Goal: Task Accomplishment & Management: Manage account settings

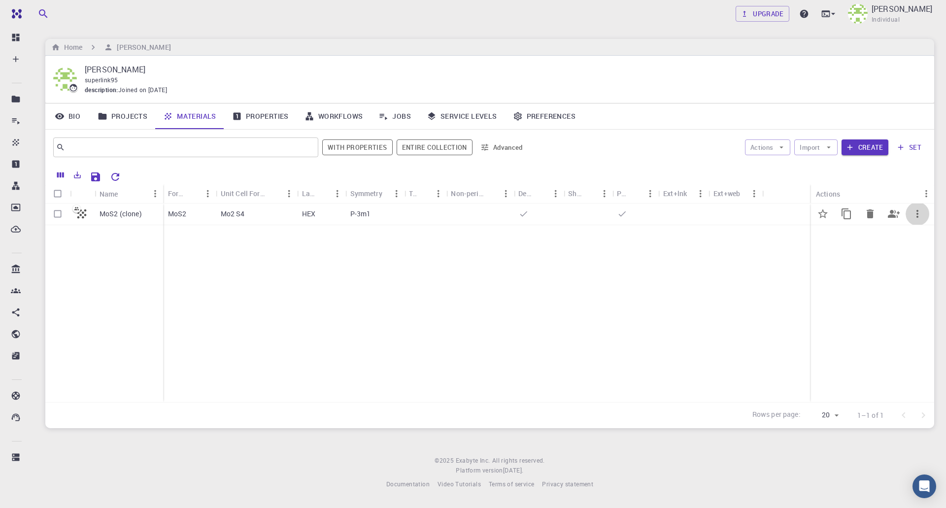
click at [915, 215] on icon "button" at bounding box center [917, 214] width 12 height 12
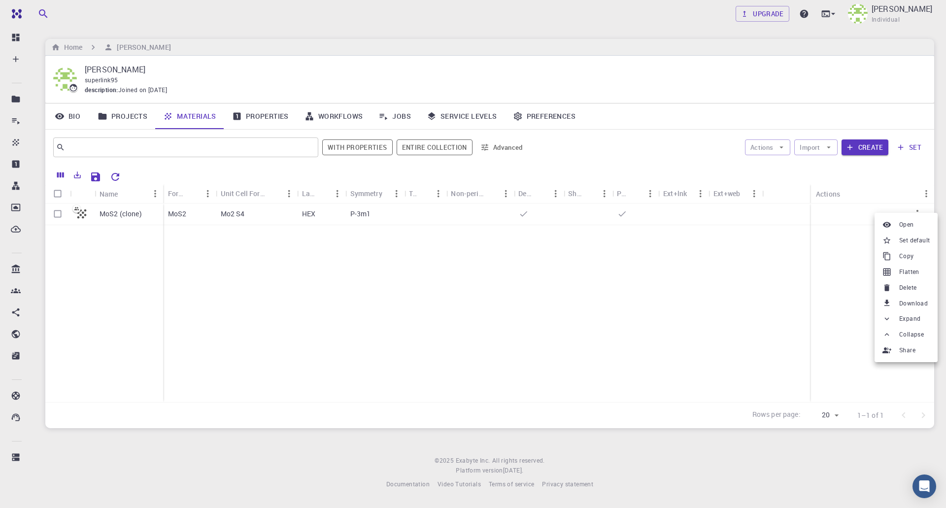
click at [504, 244] on div at bounding box center [473, 254] width 946 height 508
click at [398, 211] on div "P-3m1" at bounding box center [374, 214] width 59 height 22
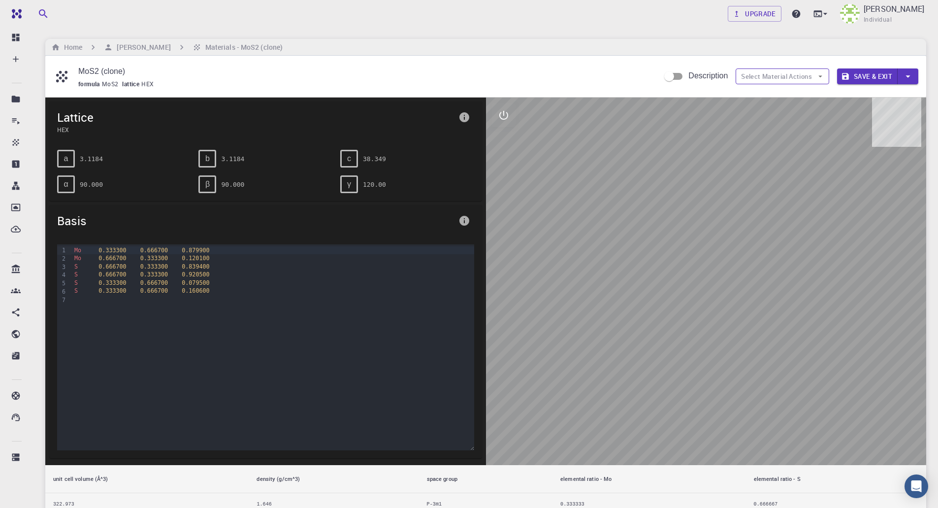
click at [765, 77] on button "Select Material Actions" at bounding box center [783, 76] width 94 height 16
click at [772, 75] on button "Select Material Actions" at bounding box center [783, 76] width 94 height 16
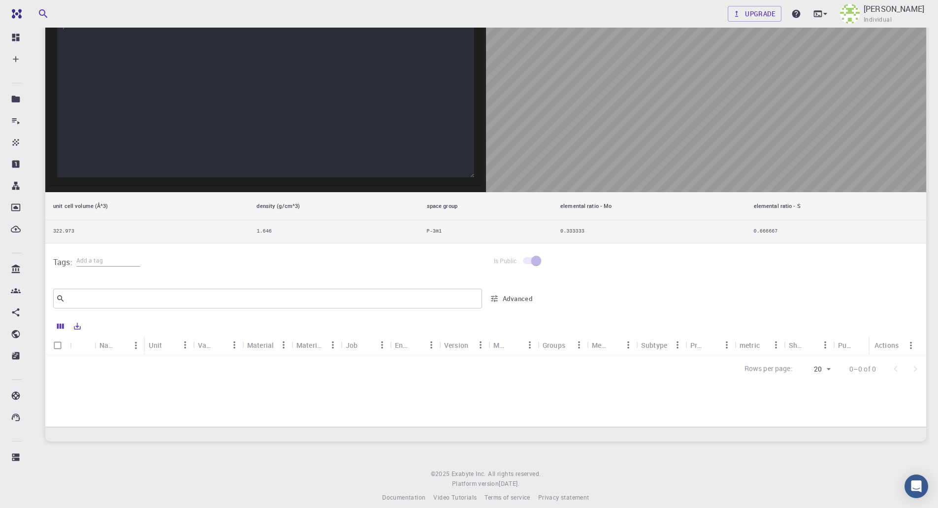
scroll to position [281, 0]
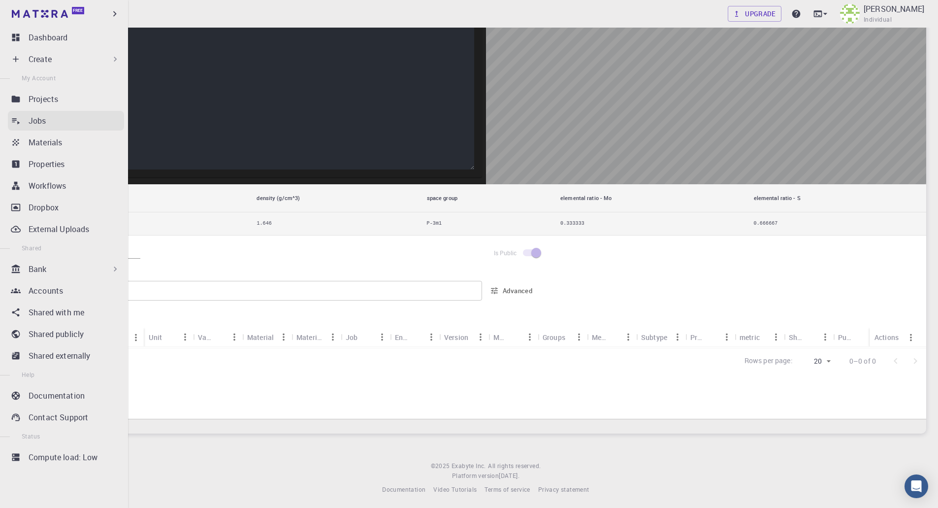
click at [32, 117] on p "Jobs" at bounding box center [38, 121] width 18 height 12
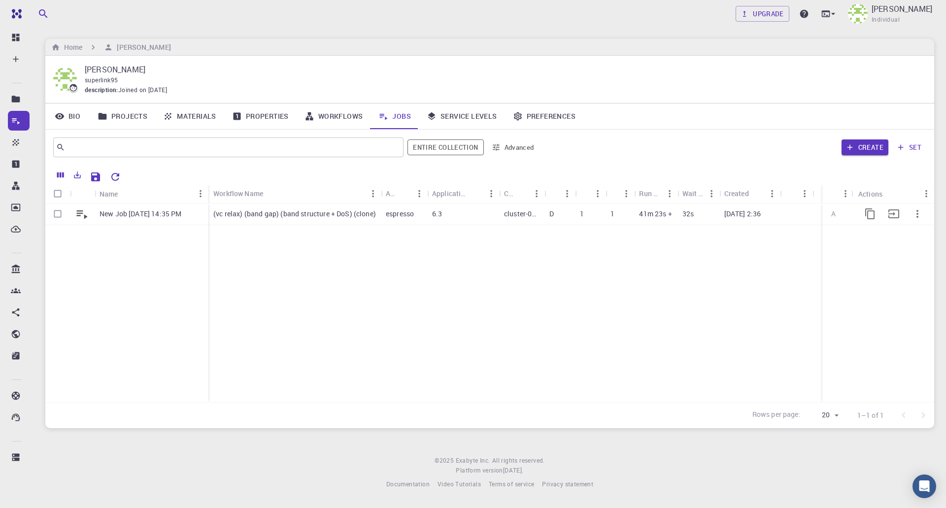
click at [670, 214] on p "41m 23s +" at bounding box center [655, 214] width 33 height 10
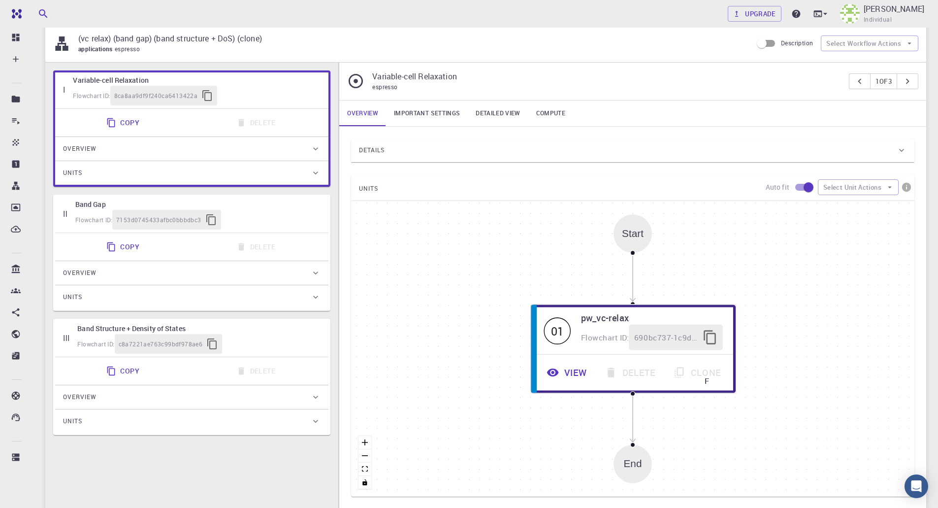
scroll to position [98, 0]
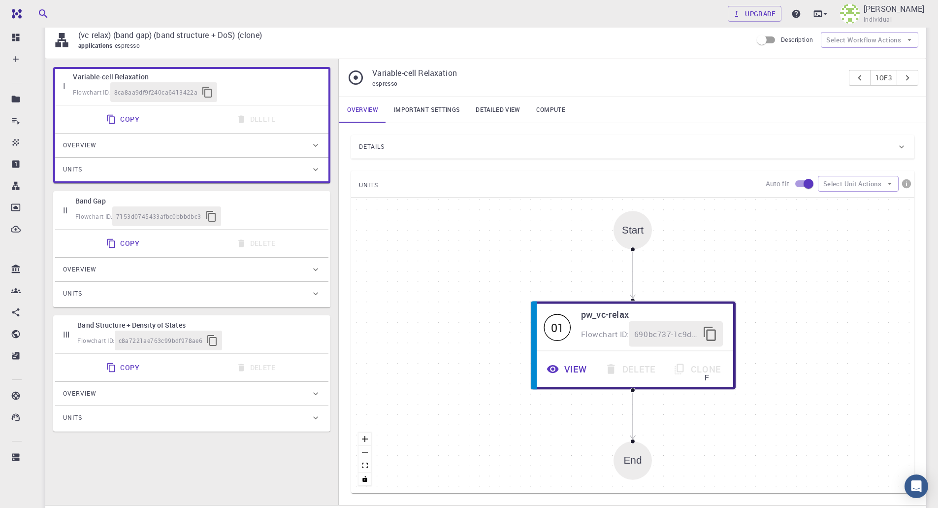
click at [220, 149] on div "Overview" at bounding box center [187, 145] width 248 height 16
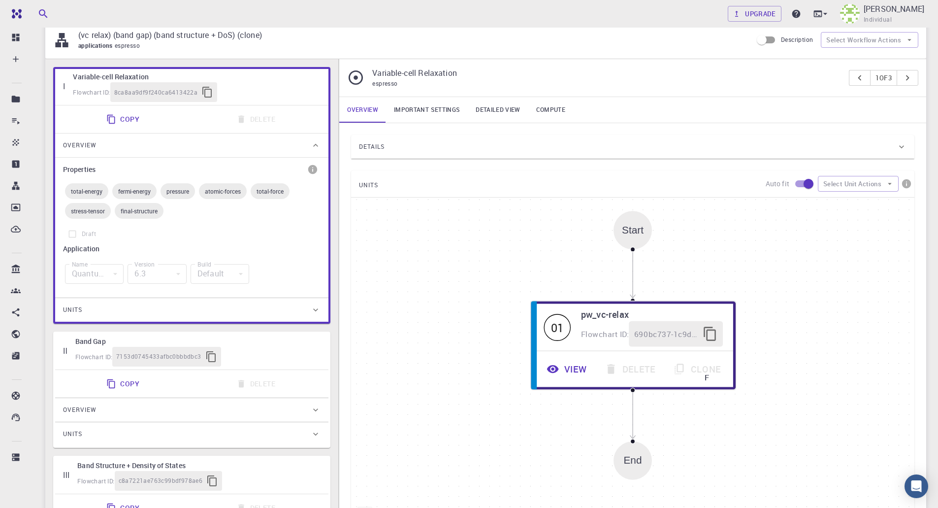
click at [220, 148] on div "Overview" at bounding box center [187, 145] width 248 height 16
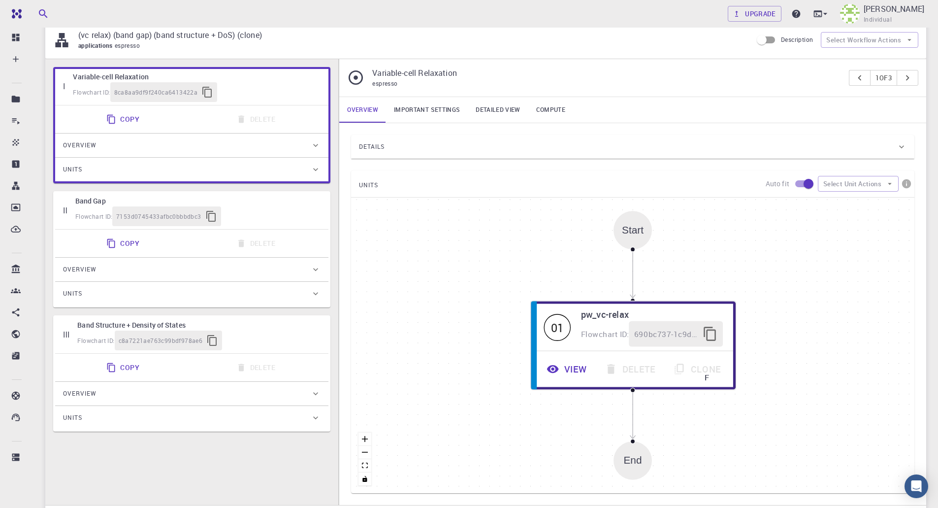
click at [229, 171] on div "Units" at bounding box center [187, 170] width 248 height 16
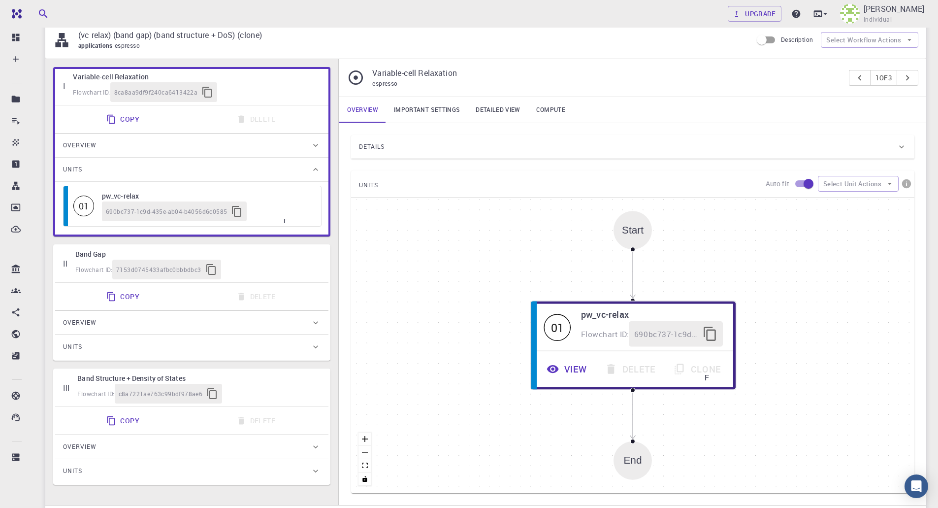
click at [243, 174] on div "Units" at bounding box center [187, 170] width 248 height 16
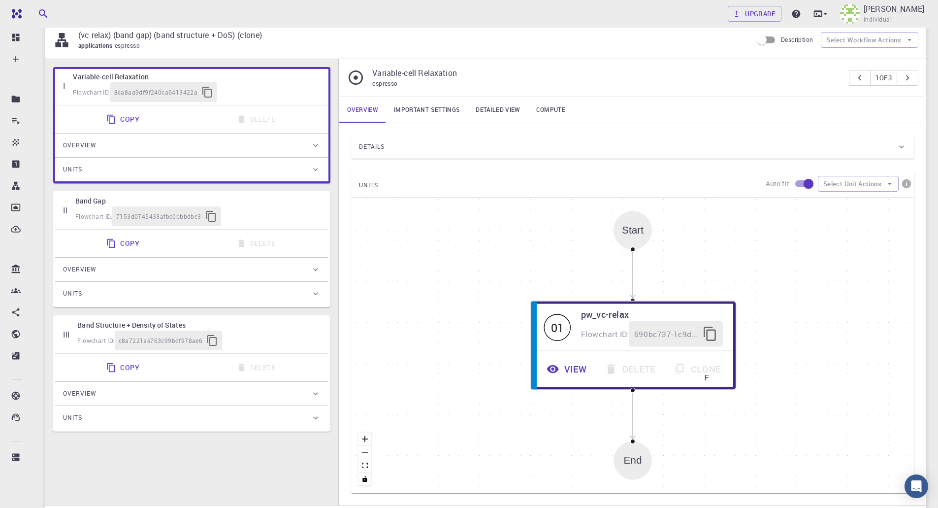
click at [224, 275] on div "Overview" at bounding box center [187, 269] width 248 height 16
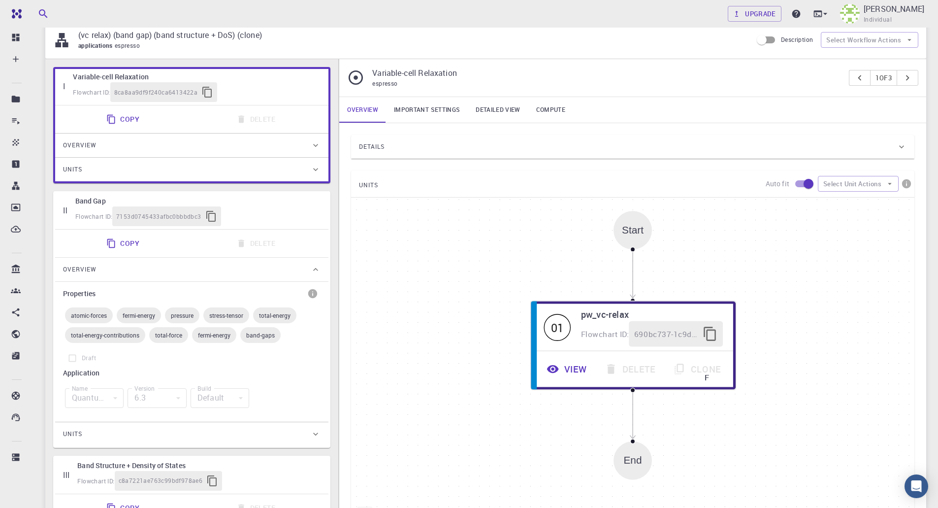
click at [224, 274] on div "Overview" at bounding box center [187, 269] width 248 height 16
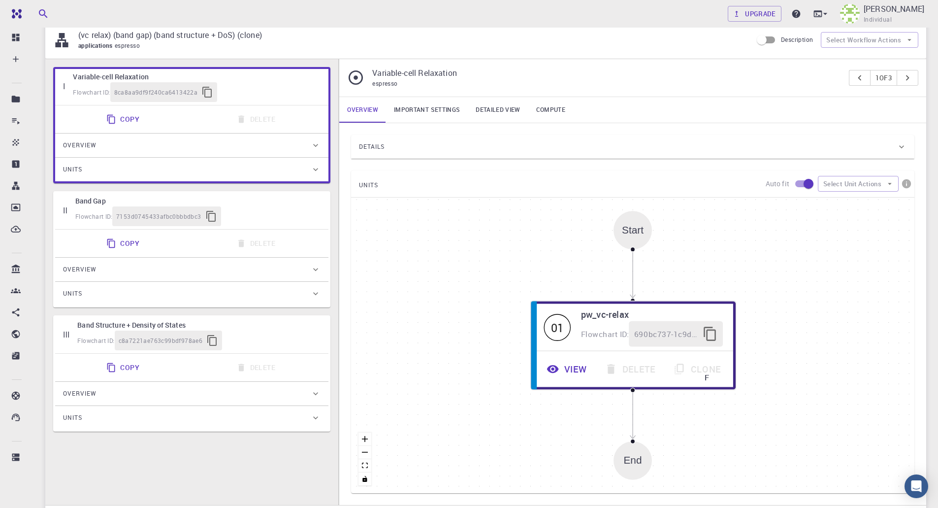
click at [217, 298] on div "Units" at bounding box center [187, 294] width 248 height 16
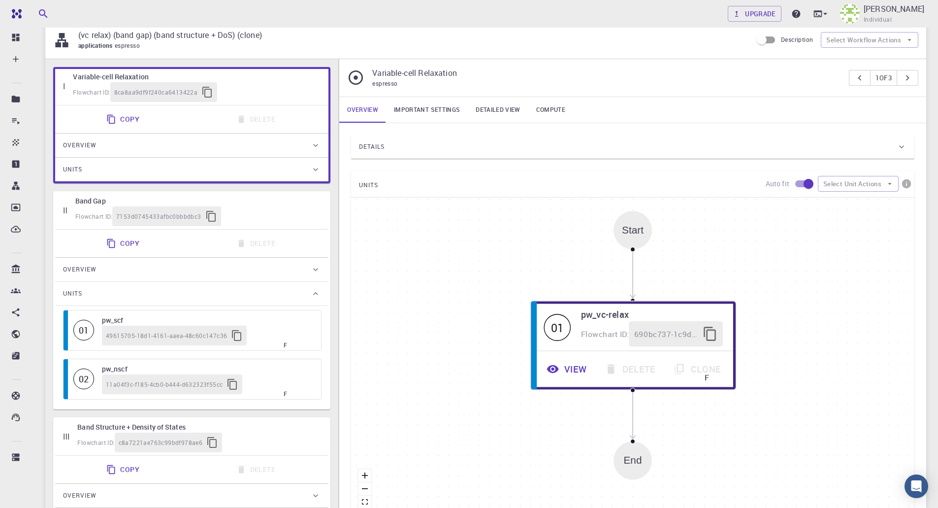
click at [218, 297] on div "Units" at bounding box center [187, 294] width 248 height 16
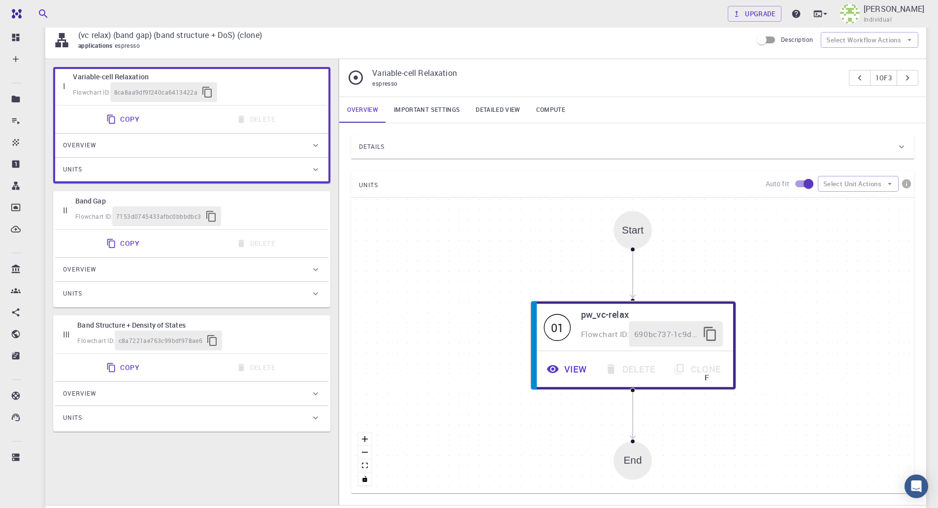
click at [180, 398] on div "Overview" at bounding box center [187, 394] width 248 height 16
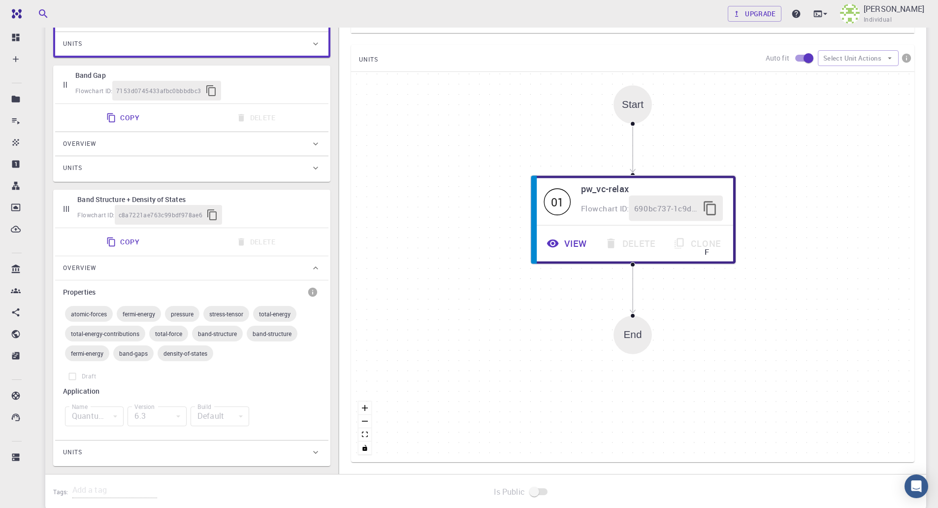
scroll to position [246, 0]
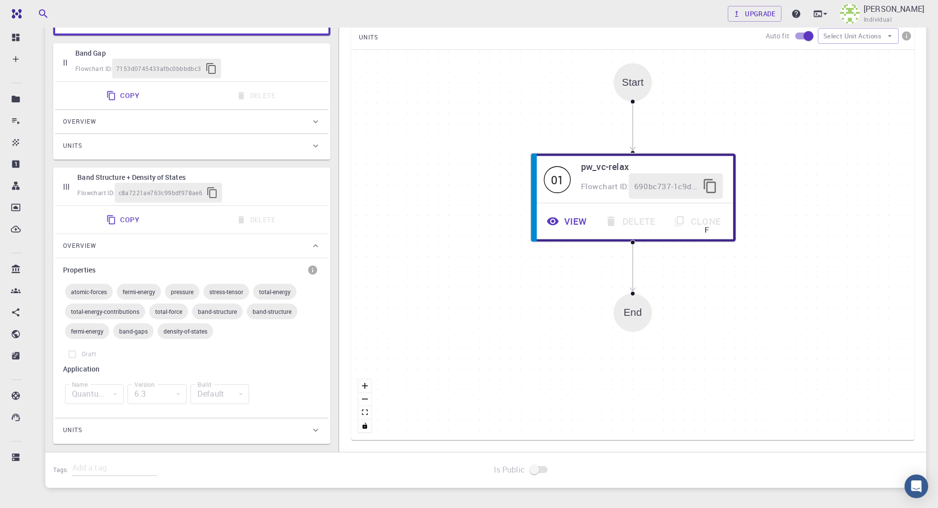
click at [220, 257] on div "Overview" at bounding box center [191, 246] width 273 height 24
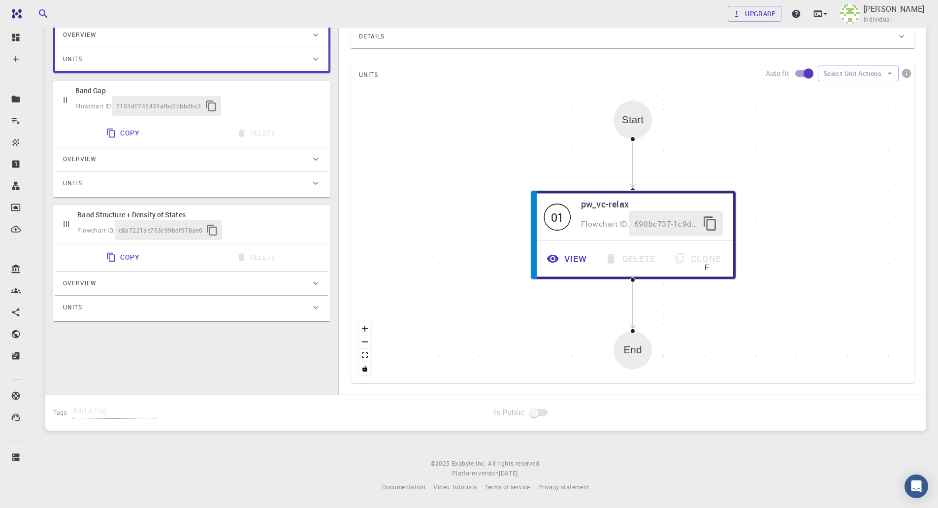
scroll to position [209, 0]
click at [235, 314] on div "Units" at bounding box center [187, 307] width 248 height 16
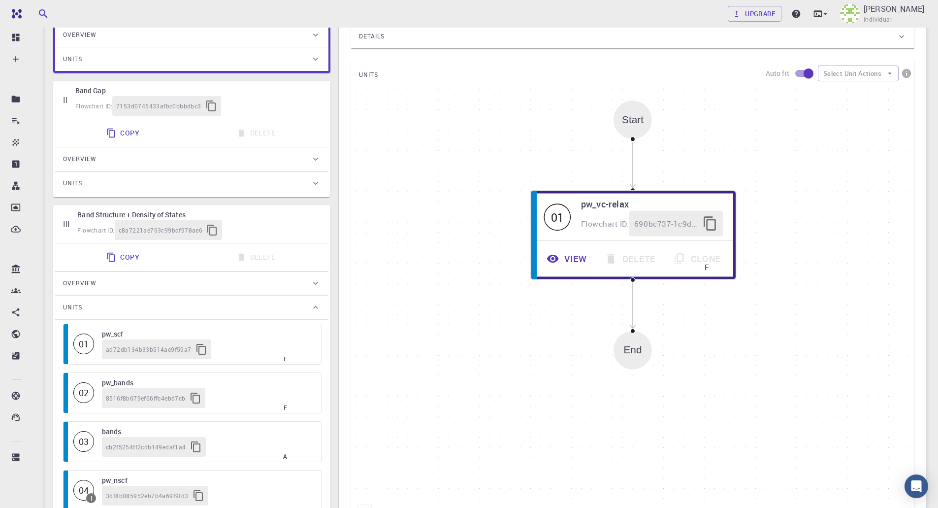
click at [237, 311] on div "Units" at bounding box center [187, 307] width 248 height 16
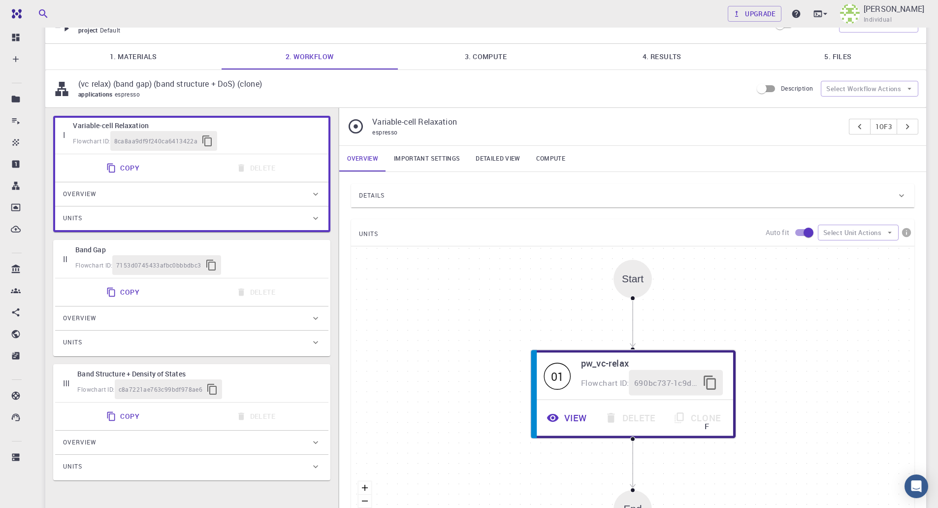
scroll to position [12, 0]
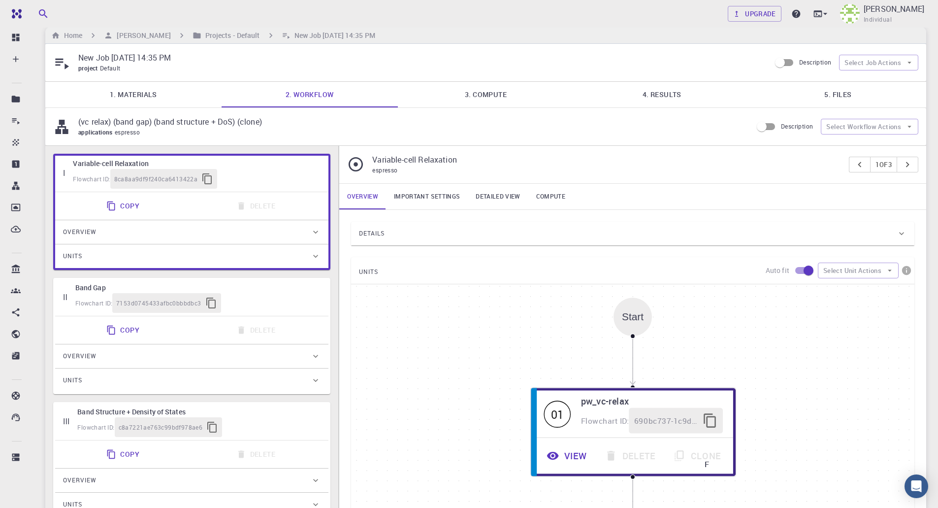
click at [419, 204] on link "Important settings" at bounding box center [427, 197] width 82 height 26
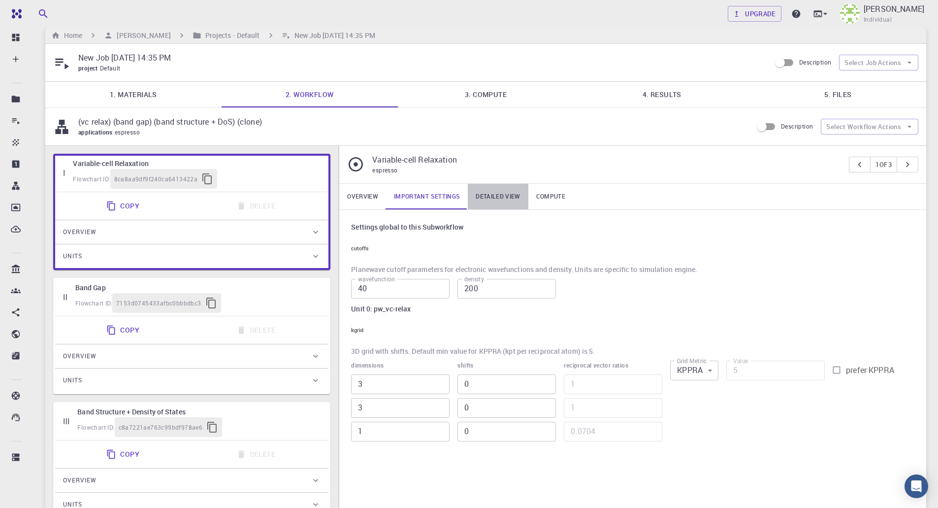
click at [481, 203] on link "Detailed view" at bounding box center [498, 197] width 60 height 26
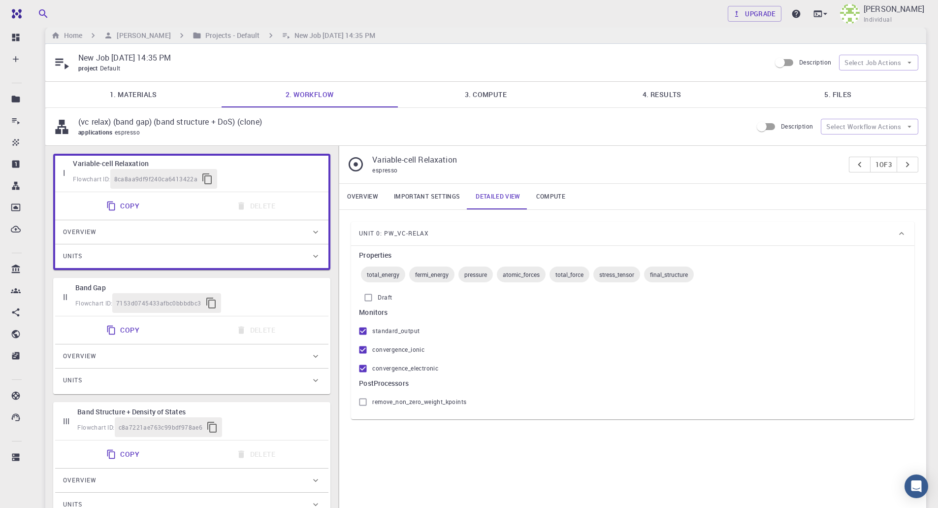
click at [533, 197] on link "Compute" at bounding box center [550, 197] width 45 height 26
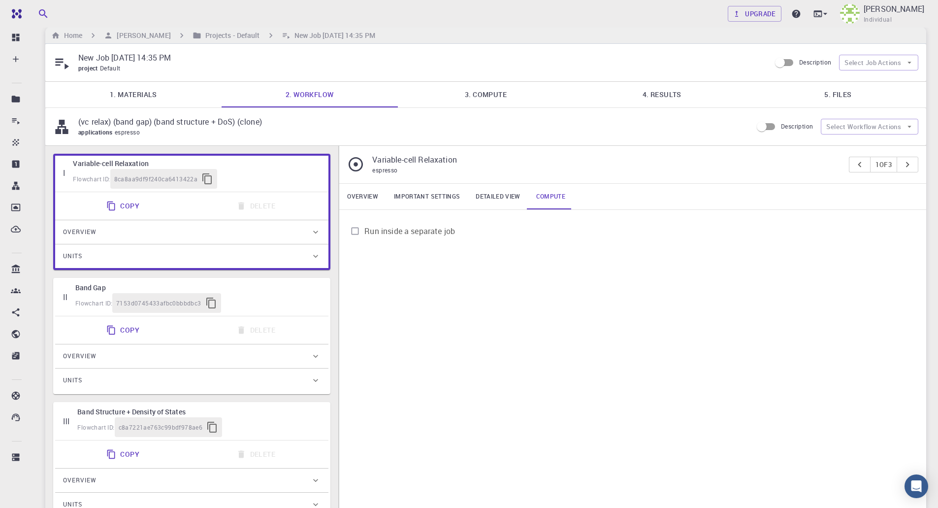
click at [444, 201] on link "Important settings" at bounding box center [427, 197] width 82 height 26
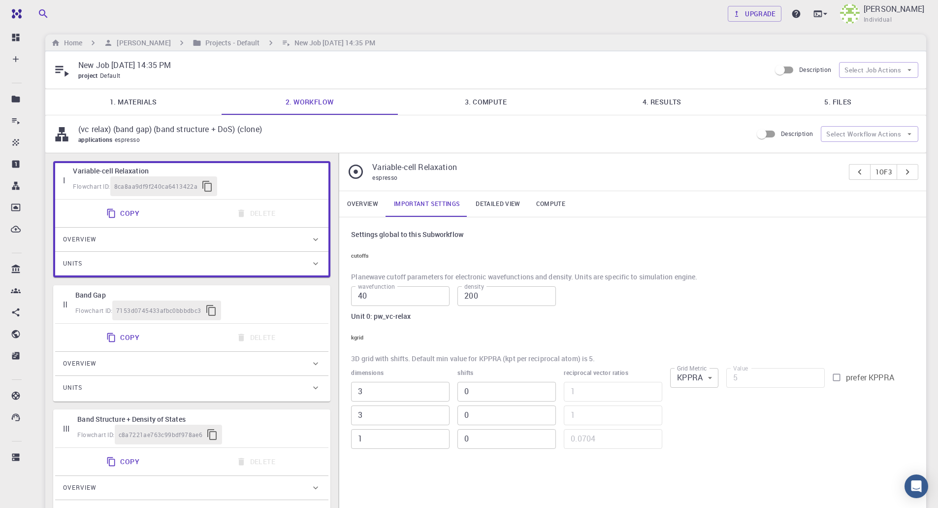
scroll to position [0, 0]
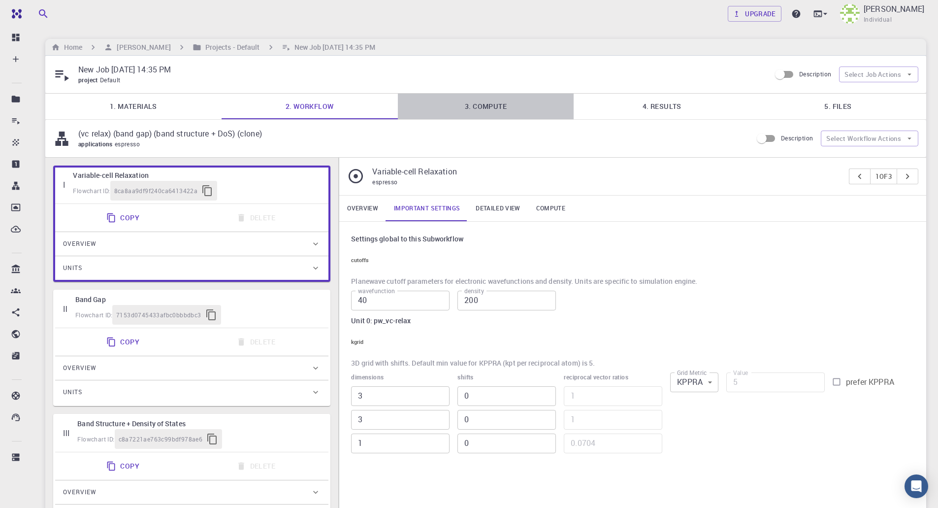
click at [445, 106] on link "3. Compute" at bounding box center [486, 107] width 176 height 26
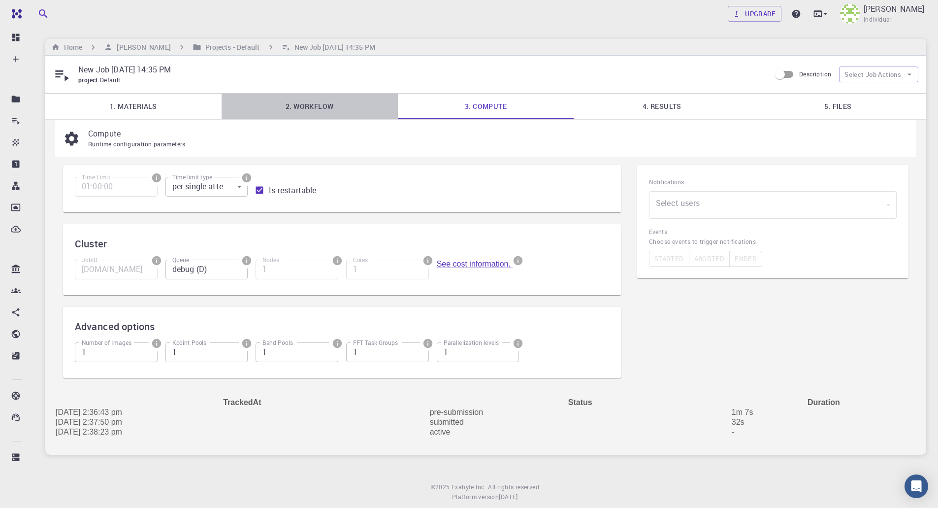
click at [360, 106] on link "2. Workflow" at bounding box center [310, 107] width 176 height 26
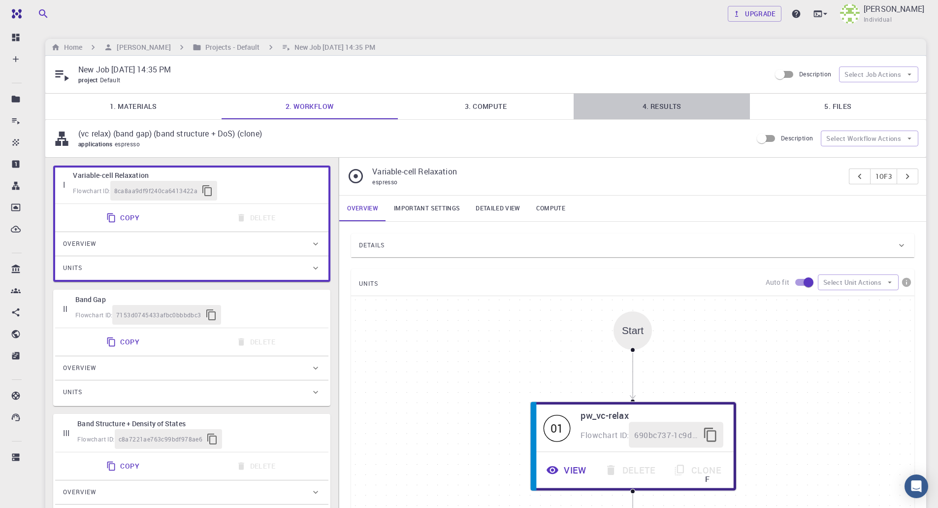
click at [644, 109] on link "4. Results" at bounding box center [662, 107] width 176 height 26
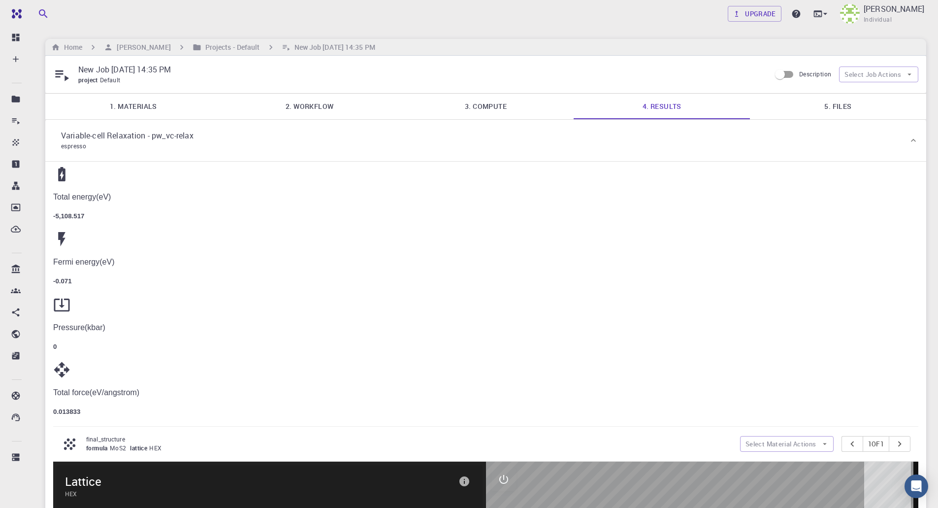
click at [196, 99] on link "1. Materials" at bounding box center [133, 107] width 176 height 26
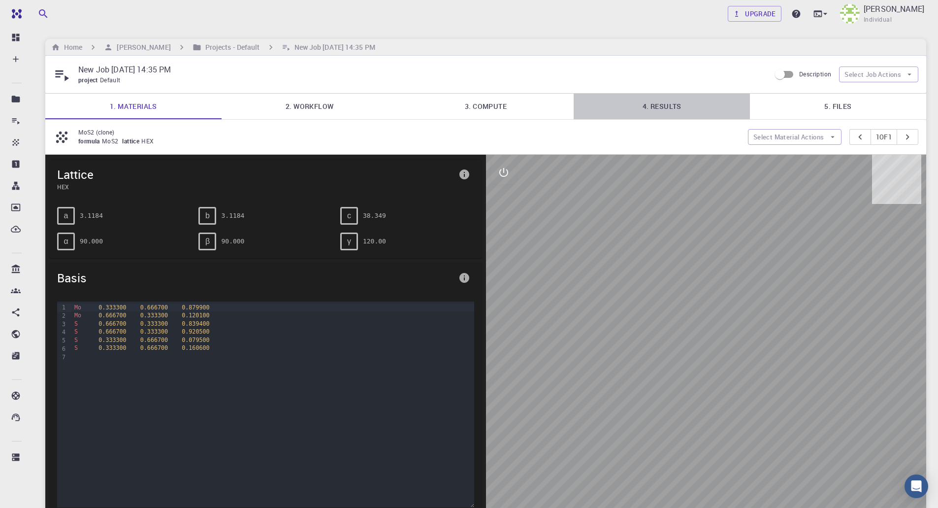
click at [724, 116] on link "4. Results" at bounding box center [662, 107] width 176 height 26
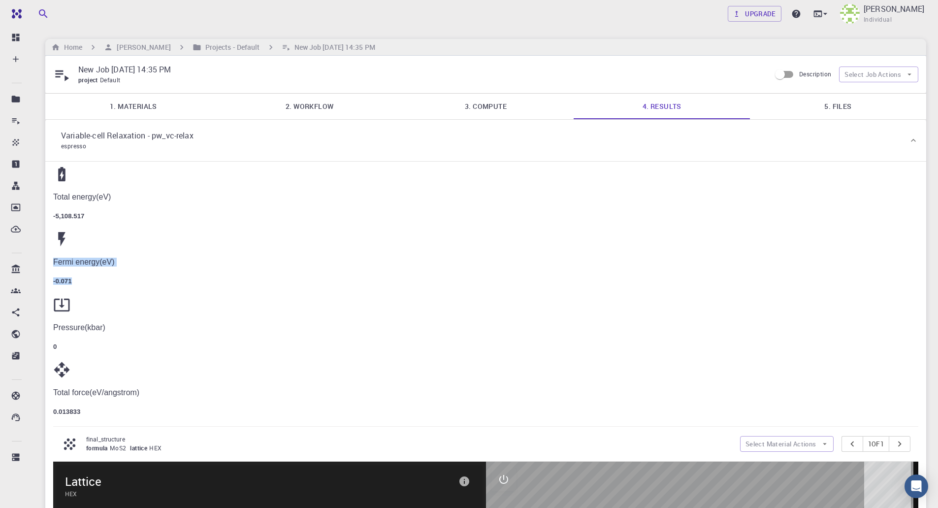
drag, startPoint x: 375, startPoint y: 214, endPoint x: 420, endPoint y: 217, distance: 44.9
click at [420, 258] on div "Fermi energy ( eV ) -0.071" at bounding box center [485, 271] width 865 height 27
click at [420, 277] on h5 "-0.071" at bounding box center [485, 280] width 865 height 7
drag, startPoint x: 230, startPoint y: 227, endPoint x: 163, endPoint y: 199, distance: 72.7
click at [163, 199] on div "Total energy ( eV ) -5,108.517 Fermi energy ( eV ) -0.071 Pressure ( kbar ) 0 T…" at bounding box center [485, 290] width 865 height 250
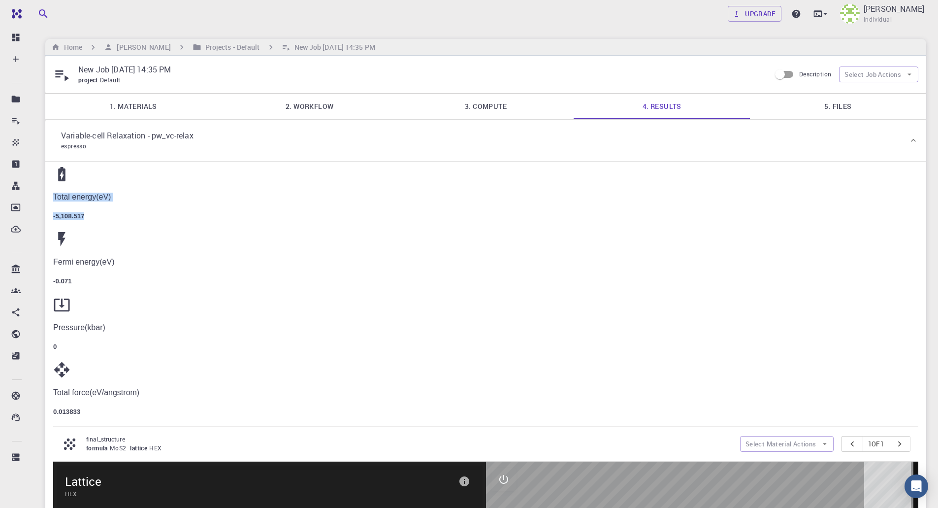
click at [164, 204] on div "Total energy ( eV ) -5,108.517 Fermi energy ( eV ) -0.071 Pressure ( kbar ) 0 T…" at bounding box center [485, 290] width 865 height 250
drag, startPoint x: 764, startPoint y: 213, endPoint x: 844, endPoint y: 232, distance: 81.5
click at [844, 361] on div "Total force ( eV/angstrom ) 0.013833" at bounding box center [485, 388] width 865 height 54
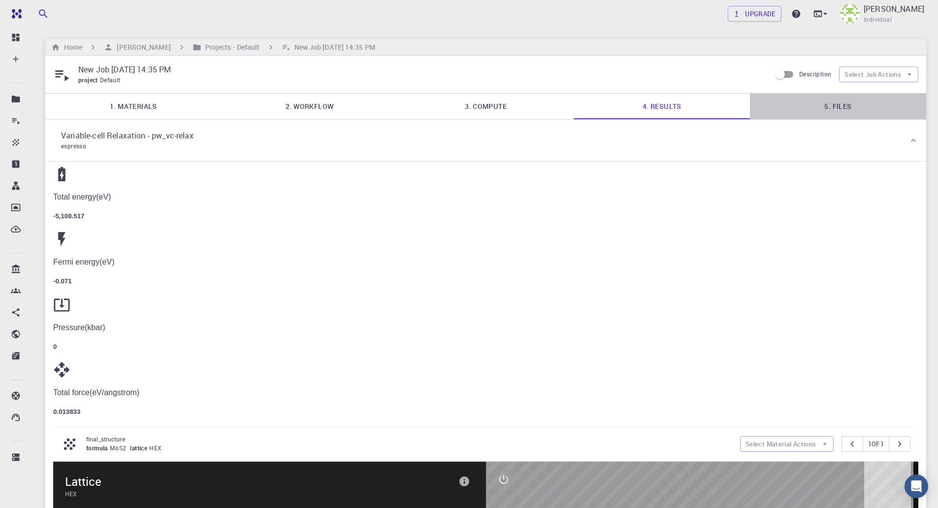
click at [851, 115] on link "5. Files" at bounding box center [838, 107] width 176 height 26
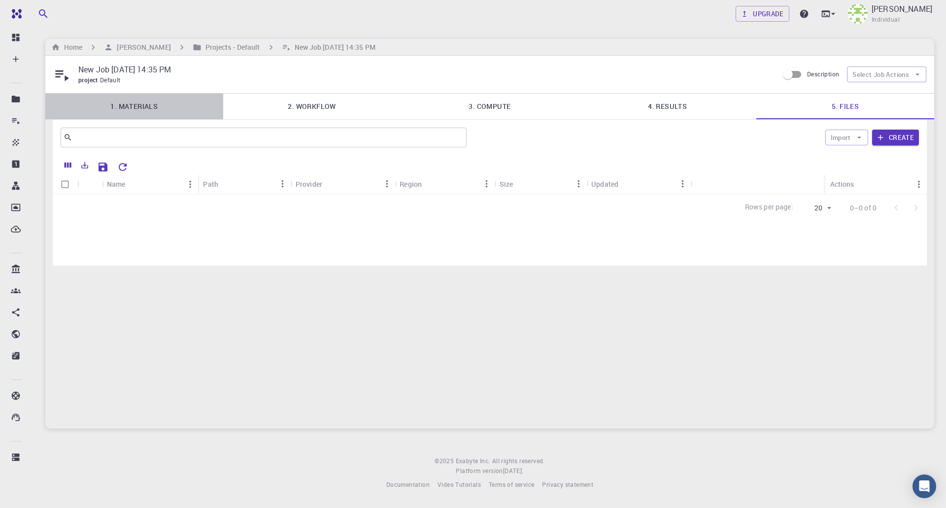
click at [100, 111] on link "1. Materials" at bounding box center [134, 107] width 178 height 26
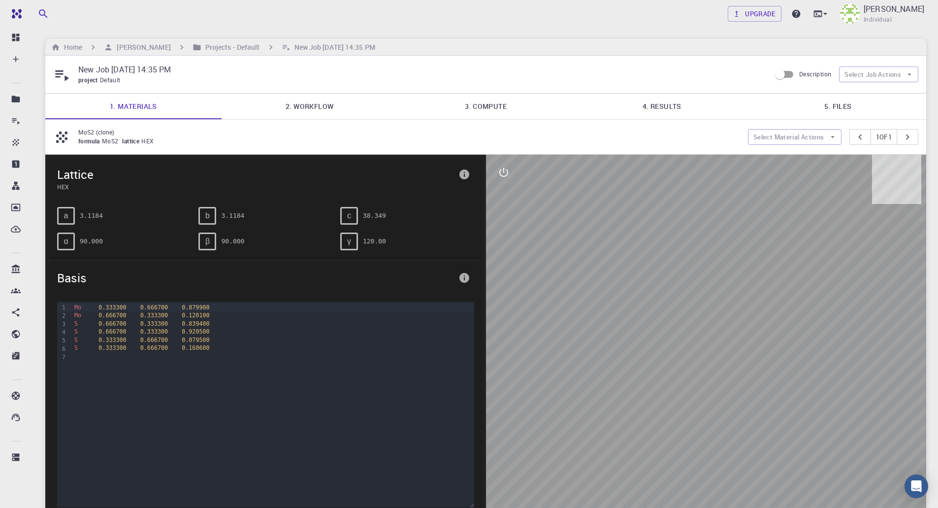
click at [255, 105] on link "2. Workflow" at bounding box center [310, 107] width 176 height 26
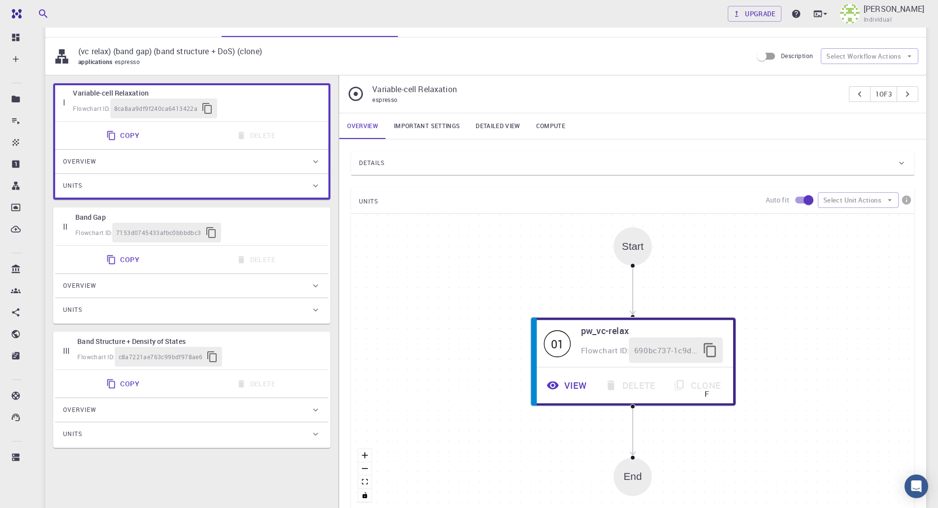
scroll to position [209, 0]
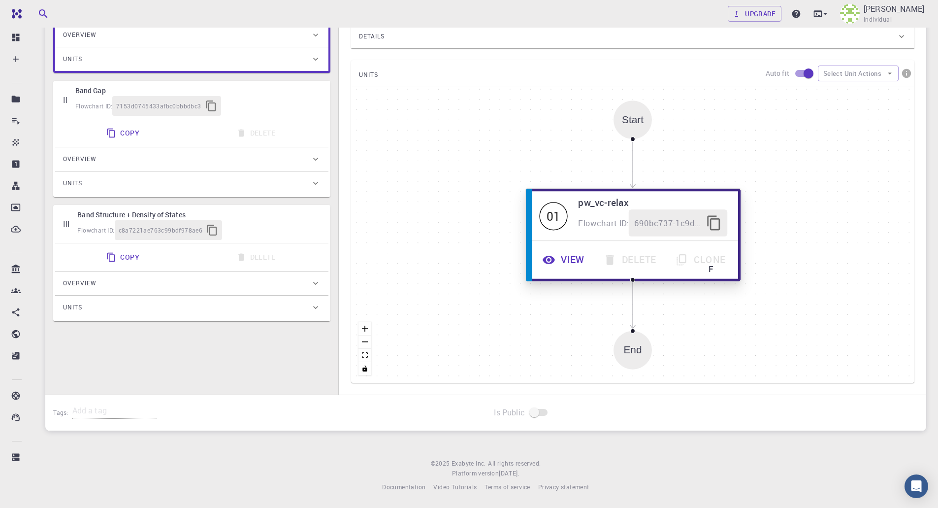
click at [565, 258] on button "View" at bounding box center [564, 259] width 61 height 27
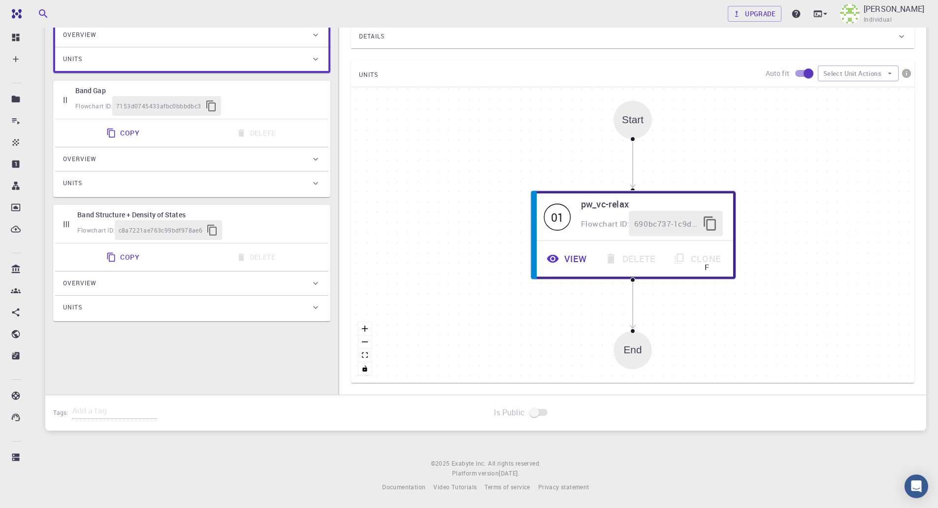
scroll to position [25214, 0]
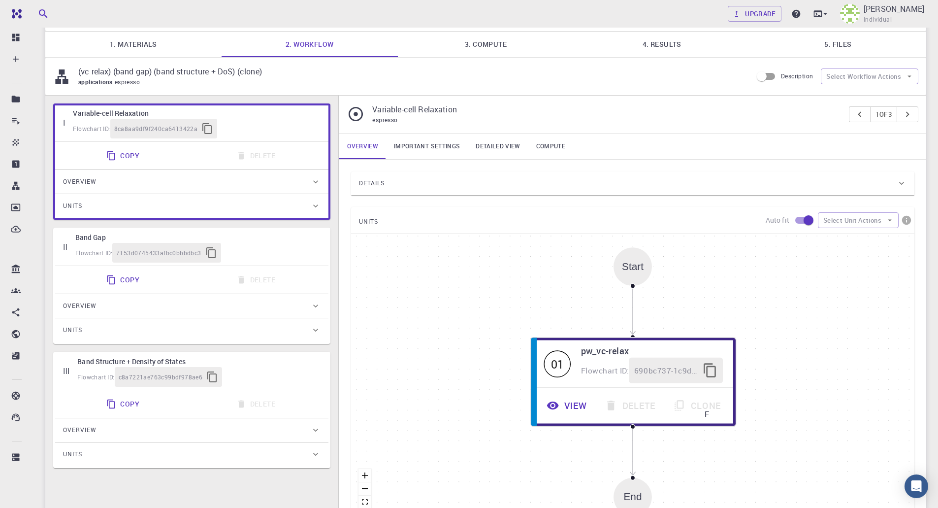
scroll to position [61, 0]
click at [860, 16] on img at bounding box center [850, 14] width 20 height 20
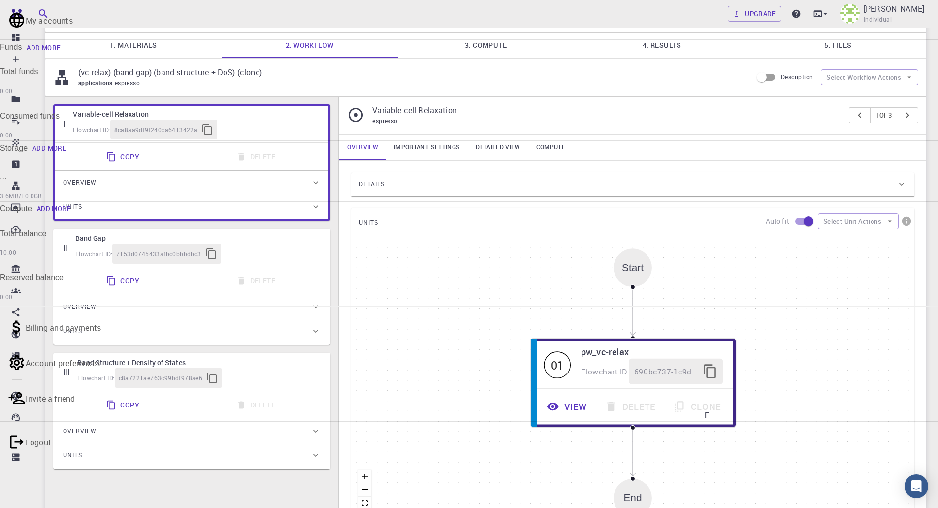
click at [666, 80] on div at bounding box center [469, 254] width 938 height 508
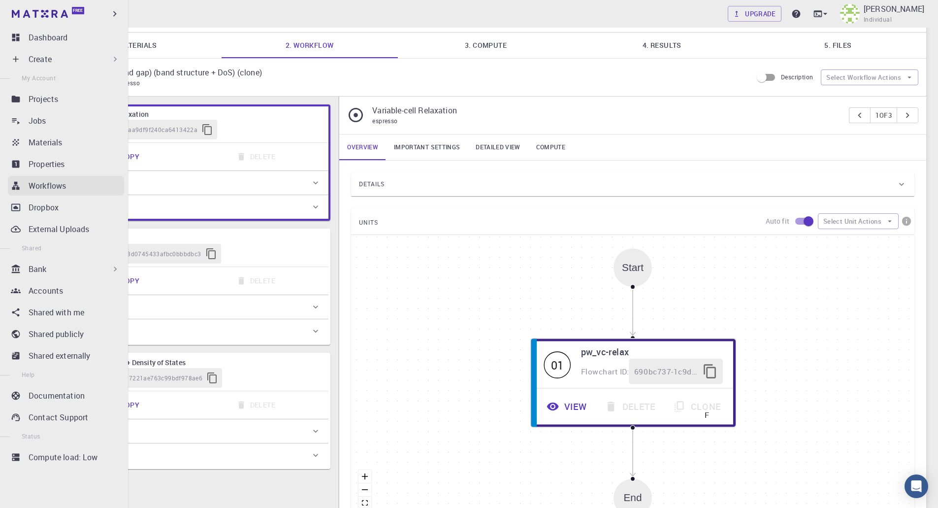
click at [30, 186] on p "Workflows" at bounding box center [47, 186] width 37 height 12
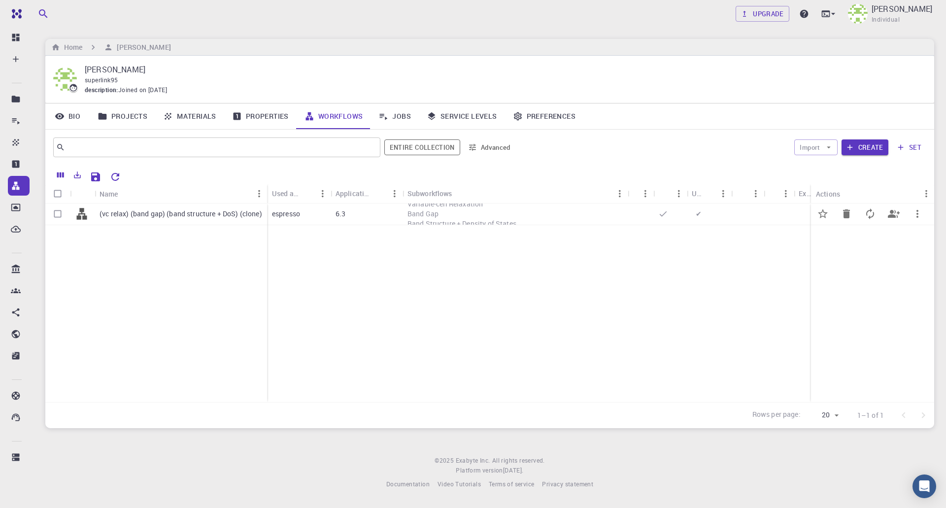
click at [699, 215] on span "✔" at bounding box center [698, 213] width 14 height 9
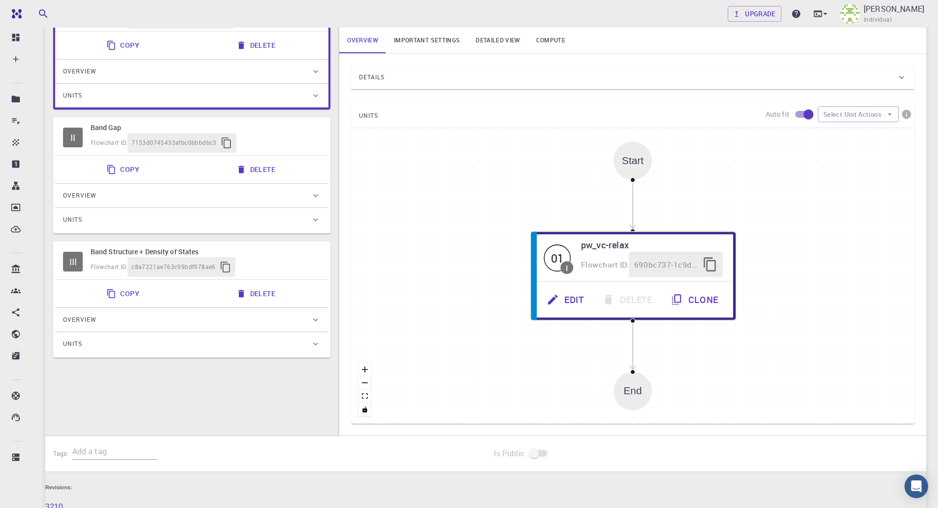
scroll to position [148, 0]
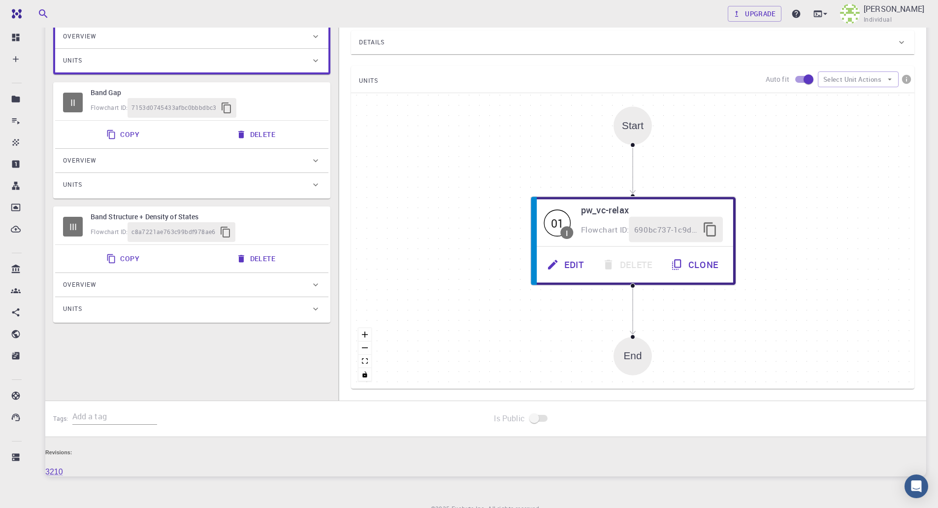
click at [127, 159] on div "Overview" at bounding box center [187, 161] width 248 height 16
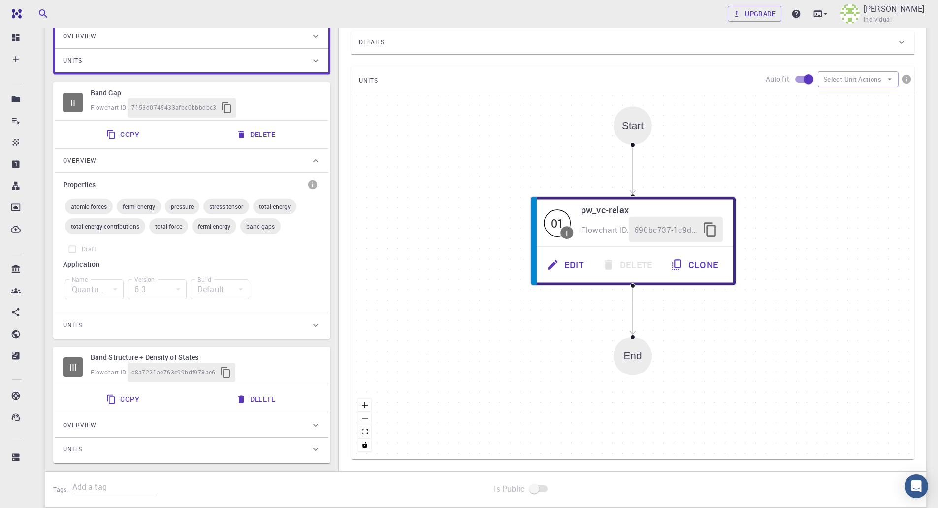
click at [127, 159] on div "Overview" at bounding box center [187, 161] width 248 height 16
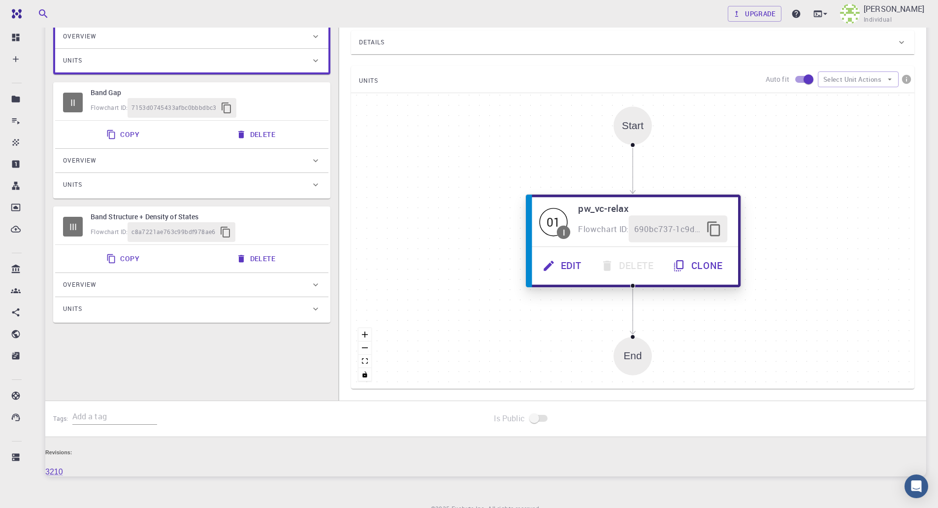
click at [587, 238] on div "Flowchart ID: 690bc737-1c9d-435e-ab04-b4056d6c0585" at bounding box center [653, 229] width 149 height 27
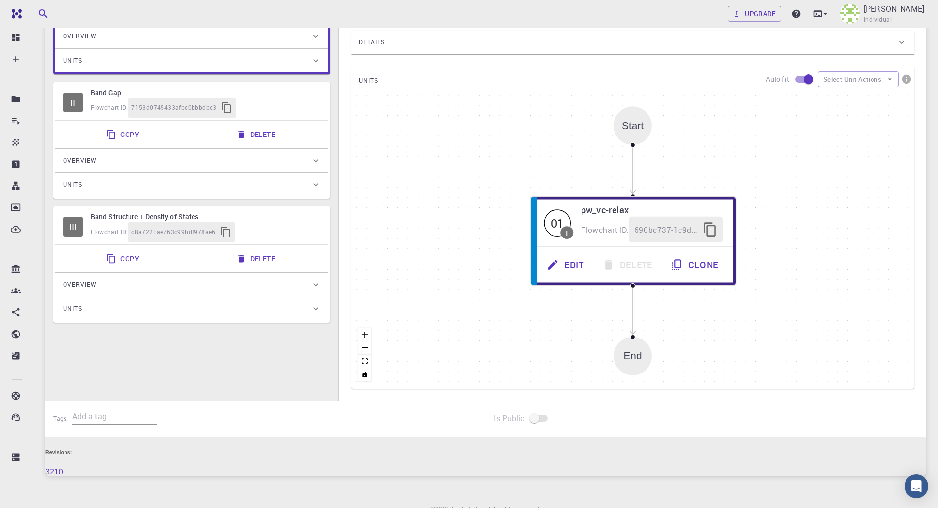
click at [643, 369] on div "End" at bounding box center [633, 356] width 38 height 38
click at [635, 338] on div "End" at bounding box center [633, 356] width 38 height 38
click at [632, 343] on div "End" at bounding box center [633, 356] width 38 height 38
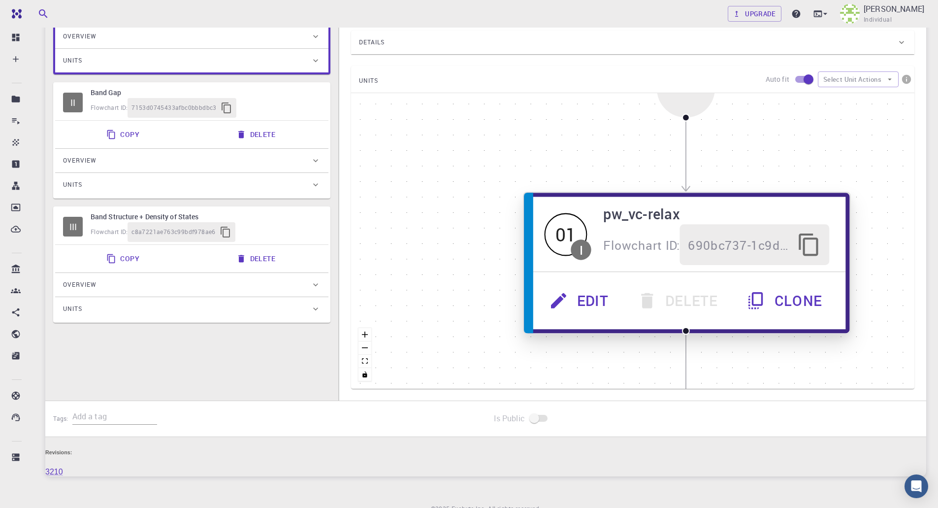
click at [596, 303] on button "Edit" at bounding box center [580, 300] width 88 height 41
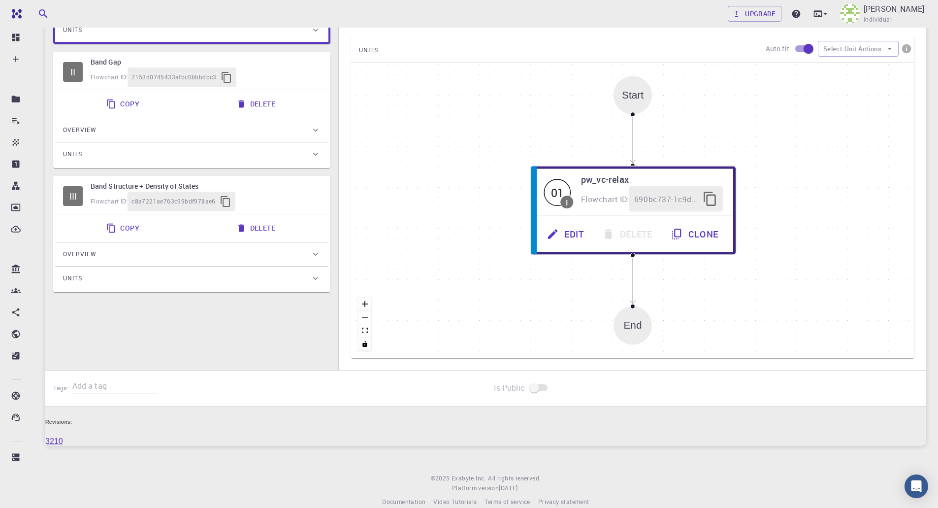
scroll to position [180, 0]
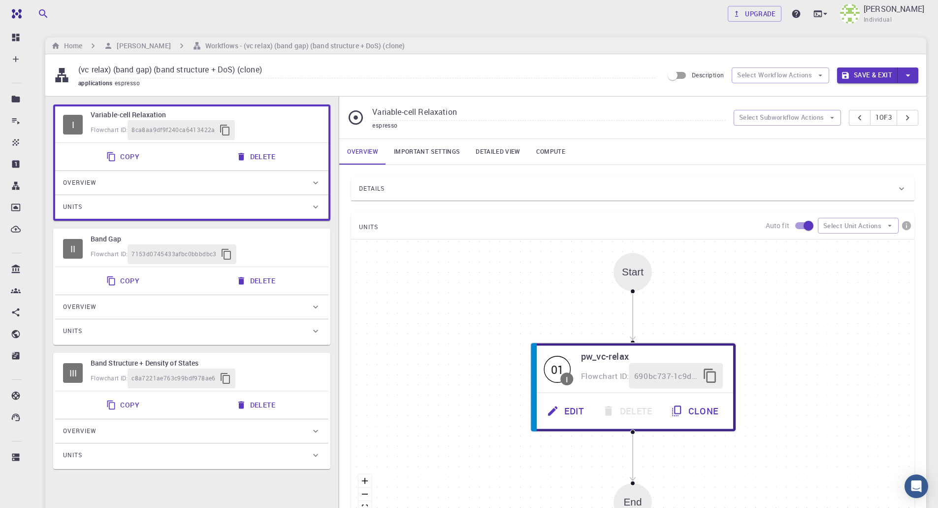
scroll to position [0, 0]
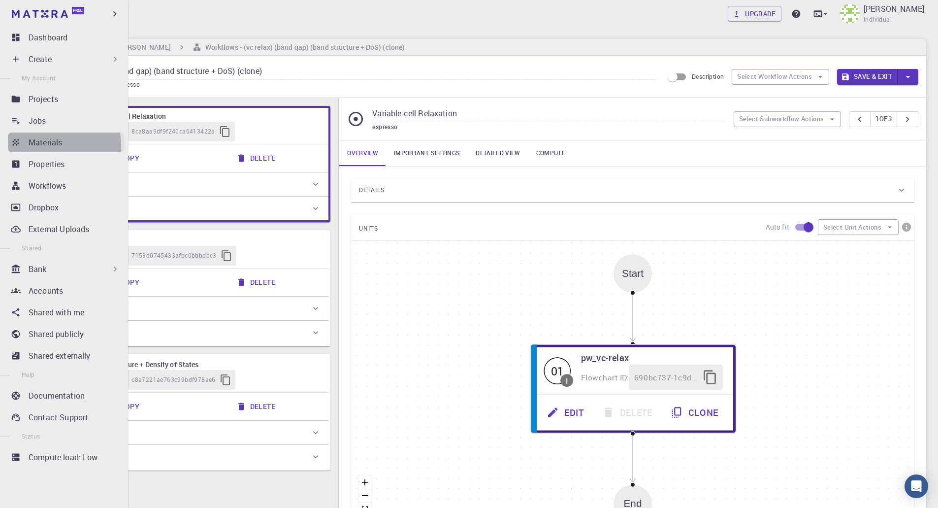
click at [48, 146] on p "Materials" at bounding box center [45, 142] width 33 height 12
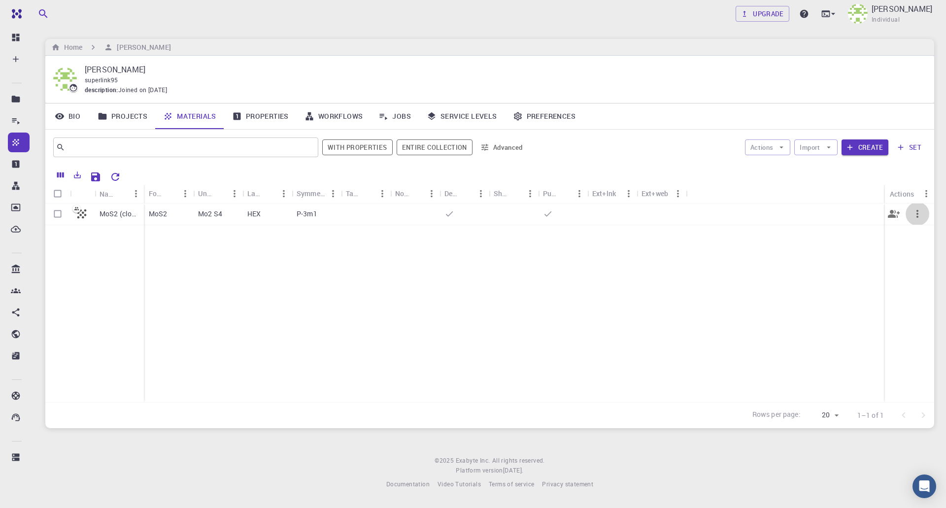
click at [917, 213] on icon "button" at bounding box center [917, 214] width 2 height 8
click at [809, 253] on div at bounding box center [473, 254] width 946 height 508
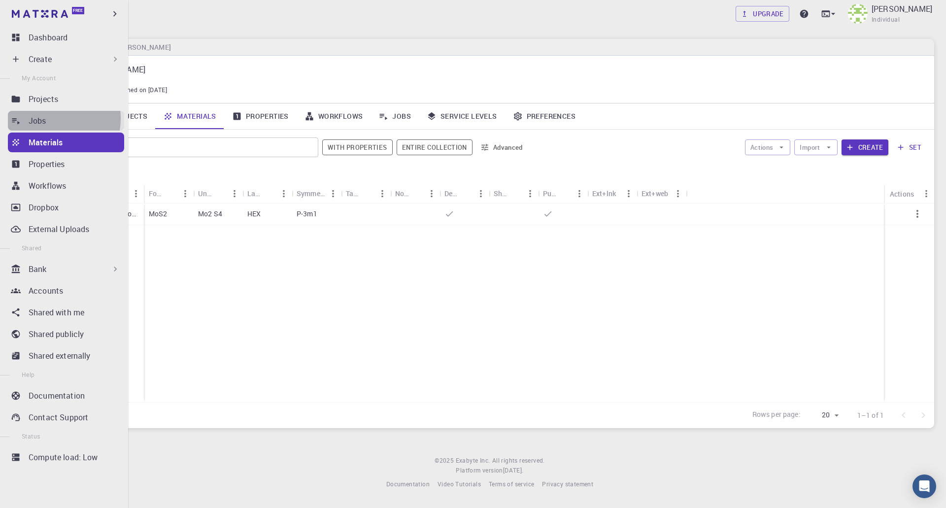
click at [45, 118] on p "Jobs" at bounding box center [38, 121] width 18 height 12
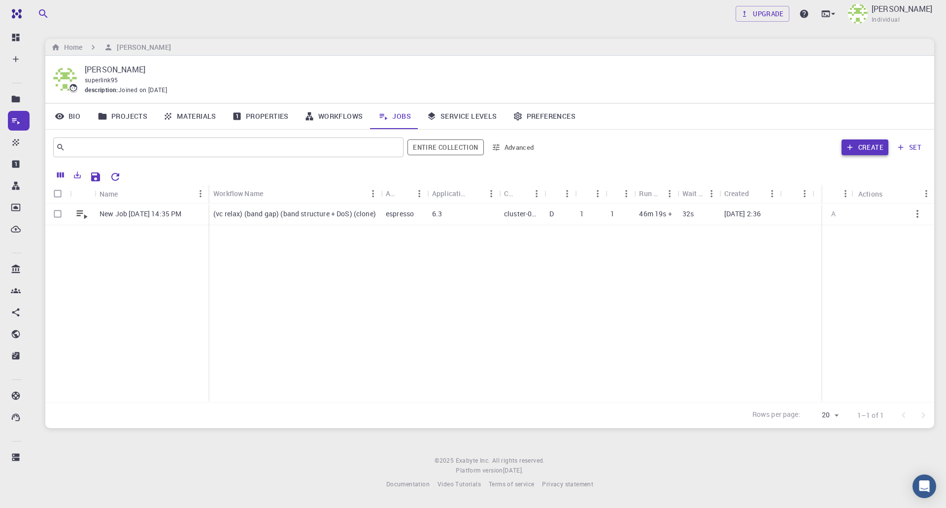
click at [860, 153] on button "Create" at bounding box center [864, 147] width 47 height 16
type input "7rJng8NY6FXWmg4rB"
click at [461, 249] on div at bounding box center [473, 254] width 946 height 508
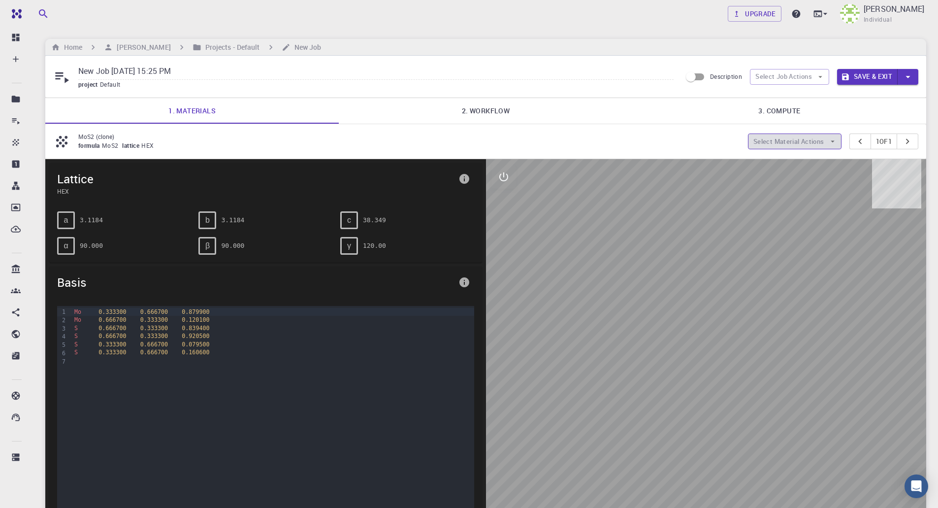
click at [793, 142] on button "Select Material Actions" at bounding box center [795, 141] width 94 height 16
click at [788, 190] on span "Remove material" at bounding box center [794, 194] width 60 height 8
click at [764, 138] on button "Select Material Actions" at bounding box center [795, 141] width 94 height 16
click at [773, 190] on span "Remove material" at bounding box center [794, 194] width 60 height 8
click at [784, 140] on button "Select Material Actions" at bounding box center [795, 141] width 94 height 16
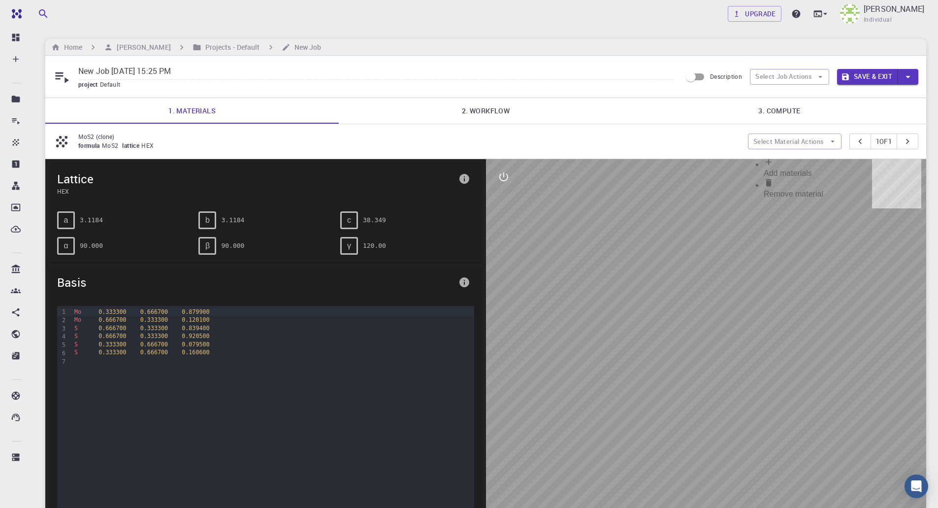
drag, startPoint x: 601, startPoint y: 135, endPoint x: 591, endPoint y: 136, distance: 9.9
click at [600, 135] on p "MoS2 (clone)" at bounding box center [409, 136] width 662 height 9
click at [93, 140] on p "MoS2 (clone)" at bounding box center [409, 136] width 662 height 9
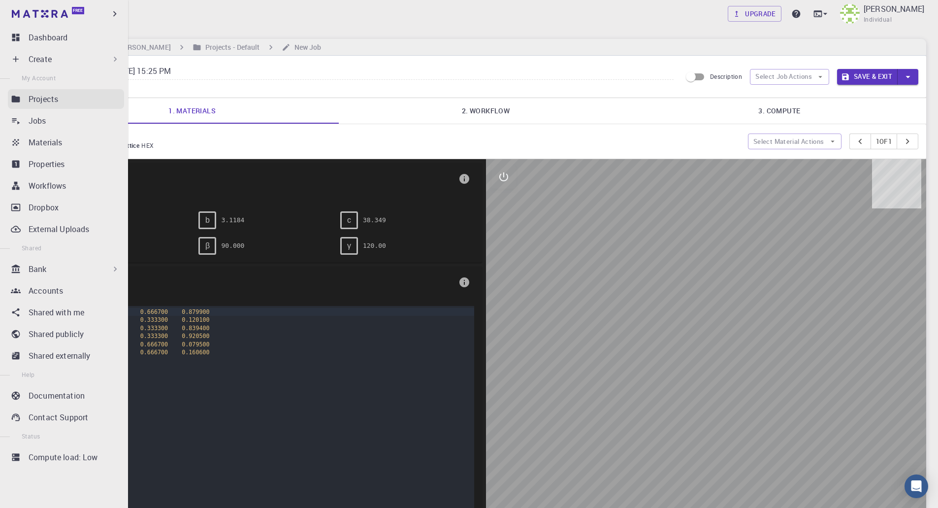
click at [49, 101] on p "Projects" at bounding box center [44, 99] width 30 height 12
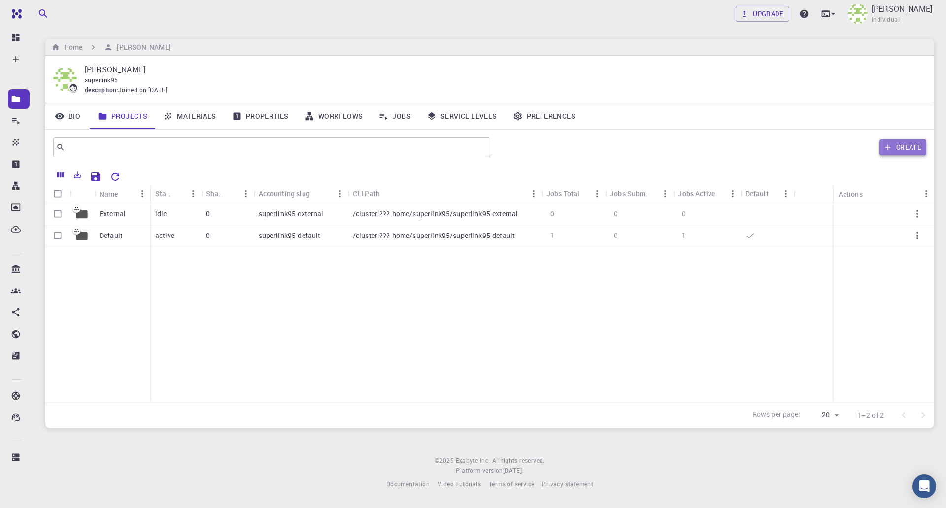
click at [895, 152] on button "Create" at bounding box center [902, 147] width 47 height 16
type input "Graphene nanoribbon"
drag, startPoint x: 611, startPoint y: 277, endPoint x: 604, endPoint y: 277, distance: 7.4
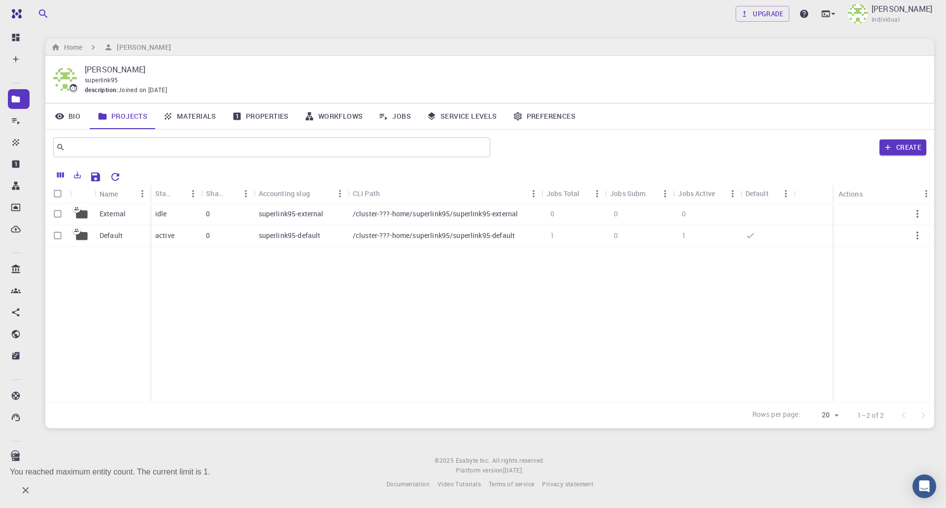
click at [604, 340] on div "External Default idle 0 superlink95-external /cluster-???-home/superlink95/supe…" at bounding box center [489, 302] width 888 height 198
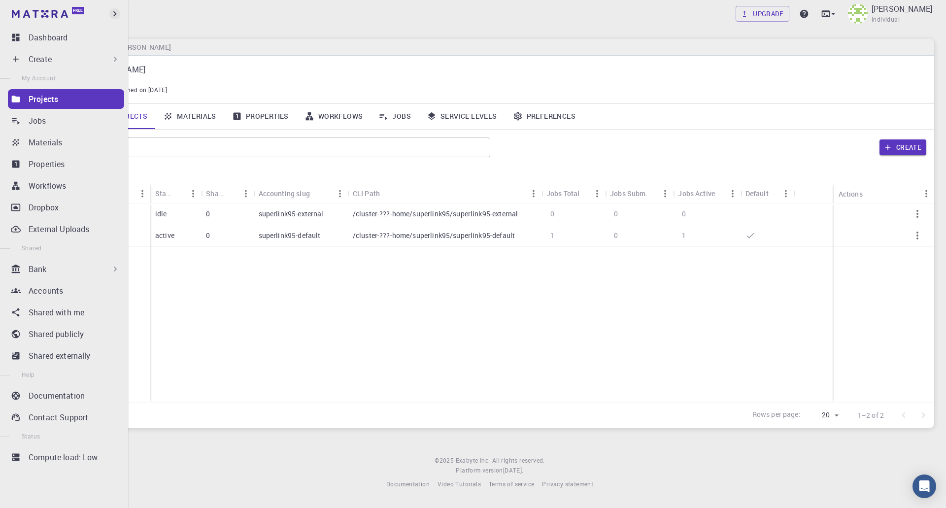
drag, startPoint x: 18, startPoint y: 12, endPoint x: 109, endPoint y: 12, distance: 91.1
click at [18, 12] on link "Free" at bounding box center [49, 14] width 78 height 16
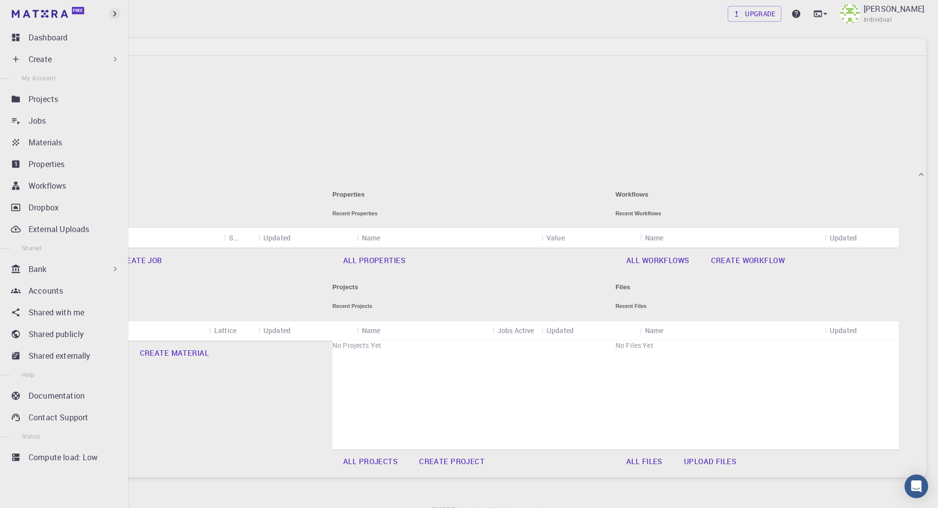
click at [109, 12] on icon "button" at bounding box center [114, 13] width 11 height 11
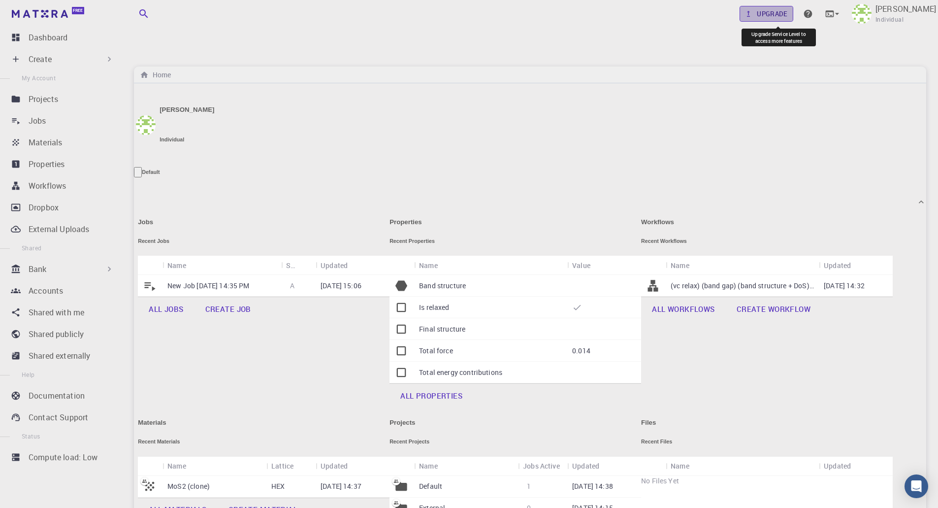
click at [786, 14] on link "Upgrade" at bounding box center [767, 14] width 54 height 16
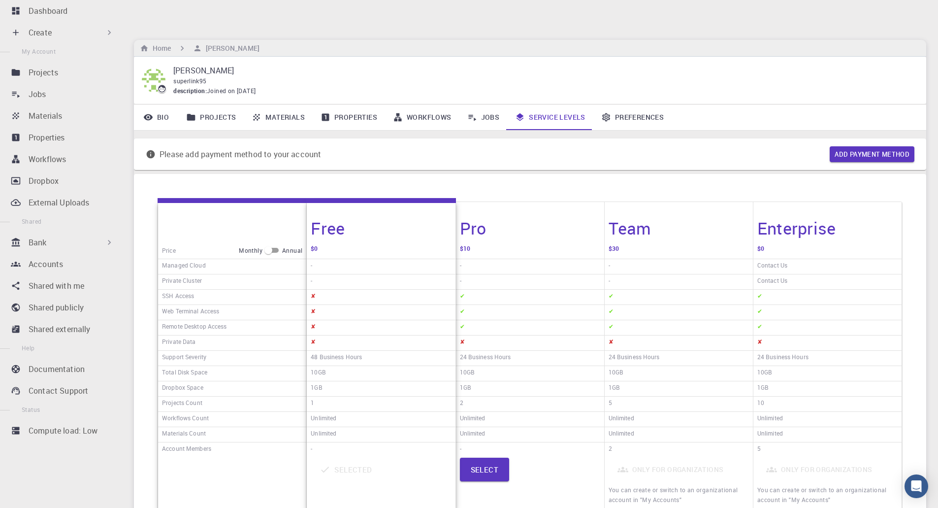
scroll to position [115, 0]
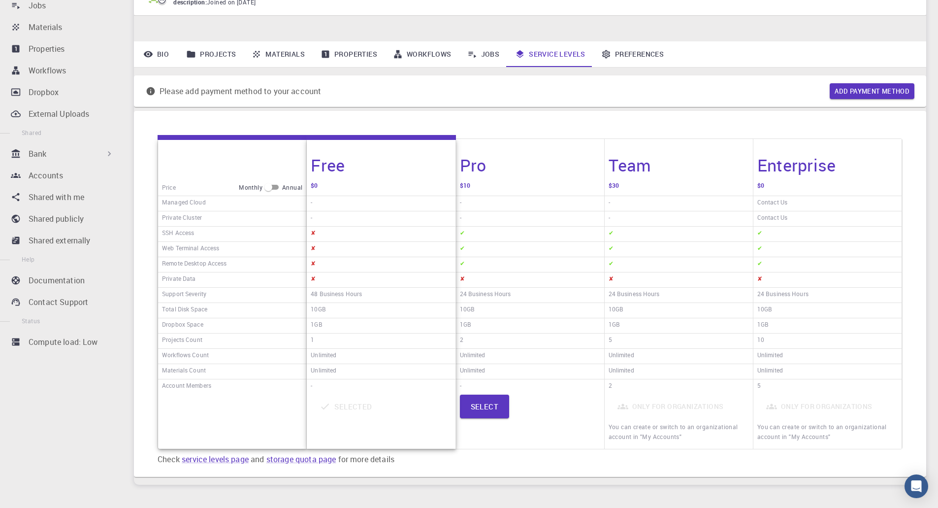
click at [501, 453] on div "Upgrade [PERSON_NAME] Individual Home [PERSON_NAME] [PERSON_NAME] superlink95 d…" at bounding box center [530, 223] width 816 height 677
click at [83, 286] on p "Documentation" at bounding box center [57, 280] width 56 height 12
